Goal: Information Seeking & Learning: Learn about a topic

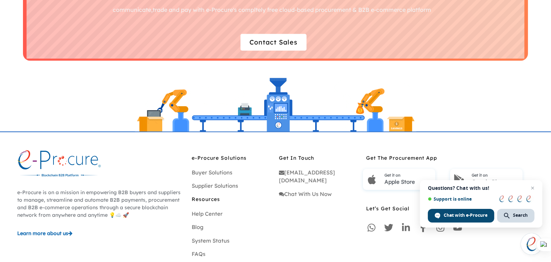
scroll to position [2080, 0]
